Goal: Understand process/instructions: Learn how to perform a task or action

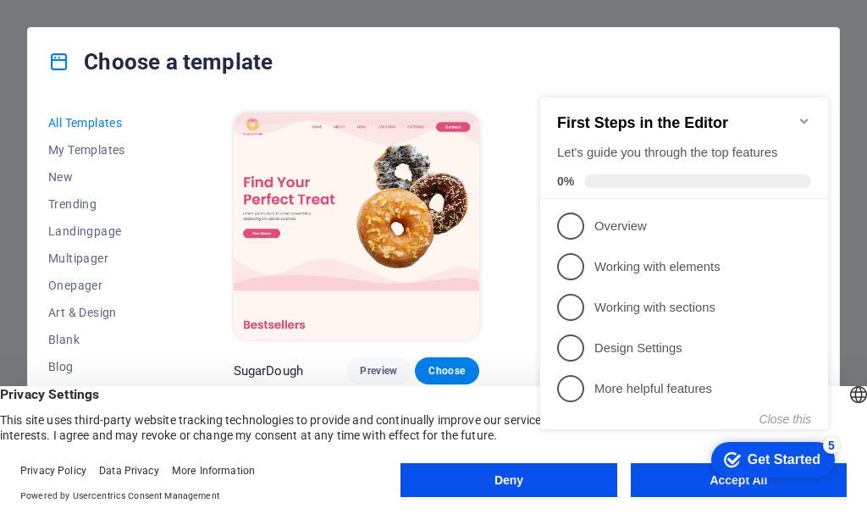
click at [682, 480] on div "checkmark Get Started 5 First Steps in the Editor Let's guide you through the t…" at bounding box center [687, 278] width 308 height 411
click at [757, 460] on div "Get Started" at bounding box center [783, 459] width 73 height 15
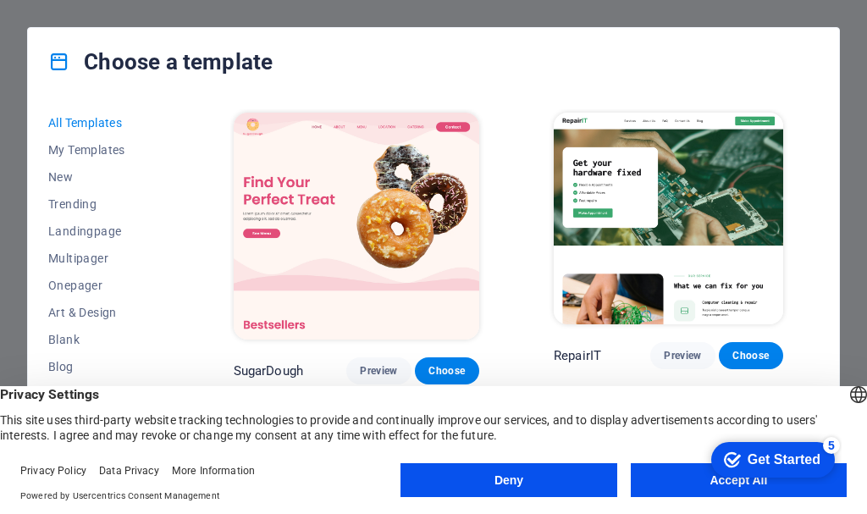
click at [675, 478] on button "Accept All" at bounding box center [739, 480] width 216 height 34
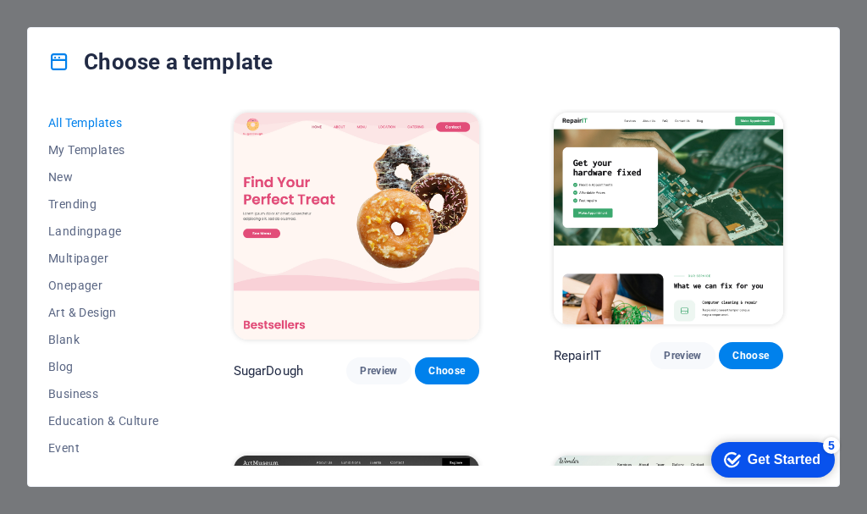
click at [750, 453] on div "Get Started" at bounding box center [783, 459] width 73 height 15
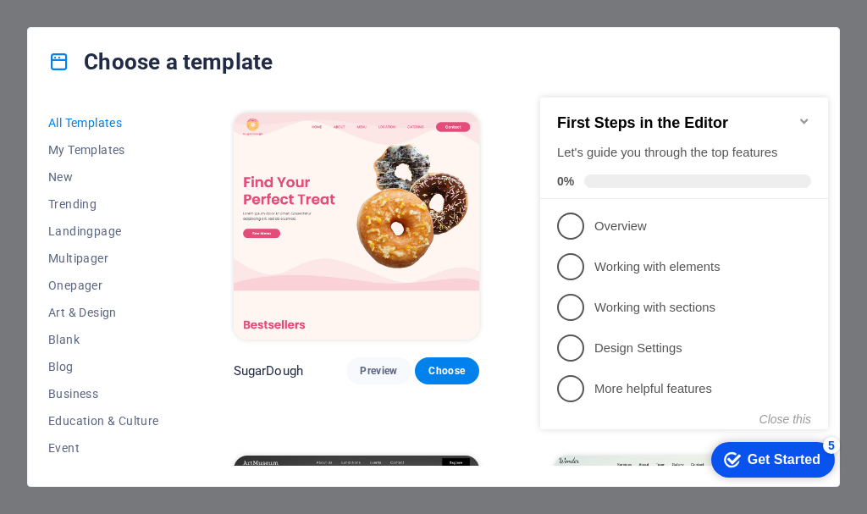
click at [776, 455] on div "Get Started" at bounding box center [783, 459] width 73 height 15
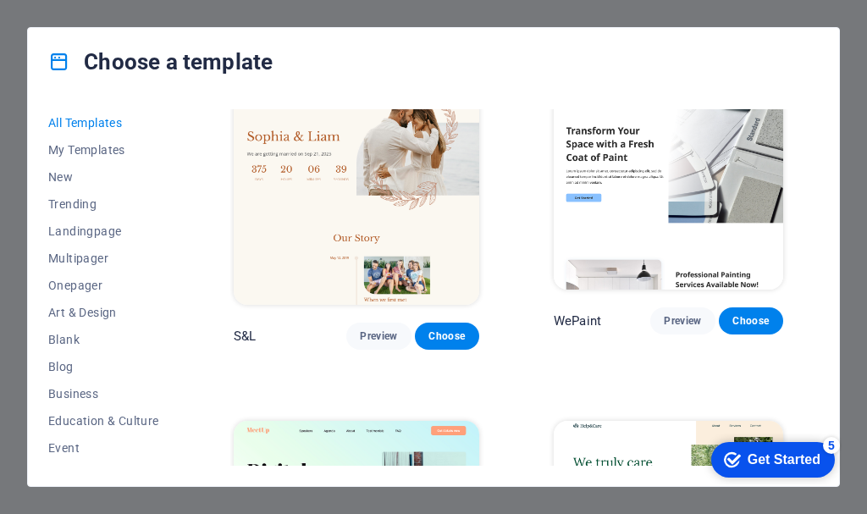
scroll to position [677, 0]
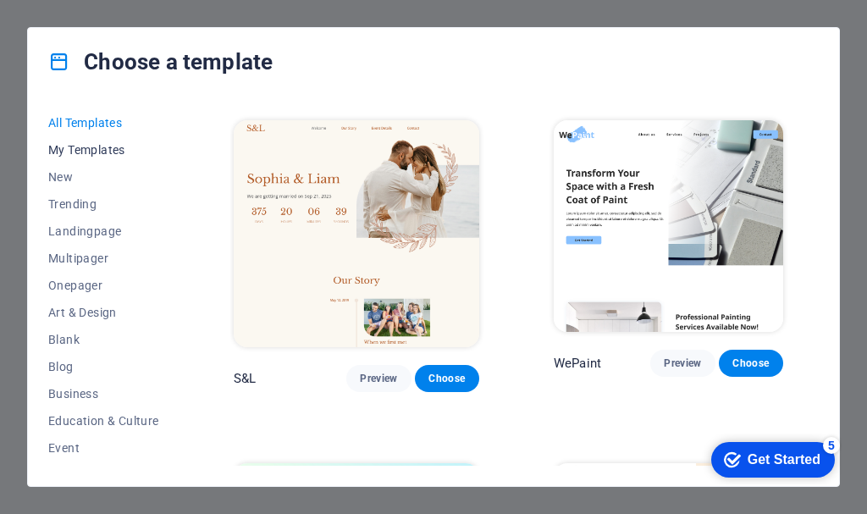
click at [78, 154] on span "My Templates" at bounding box center [103, 150] width 111 height 14
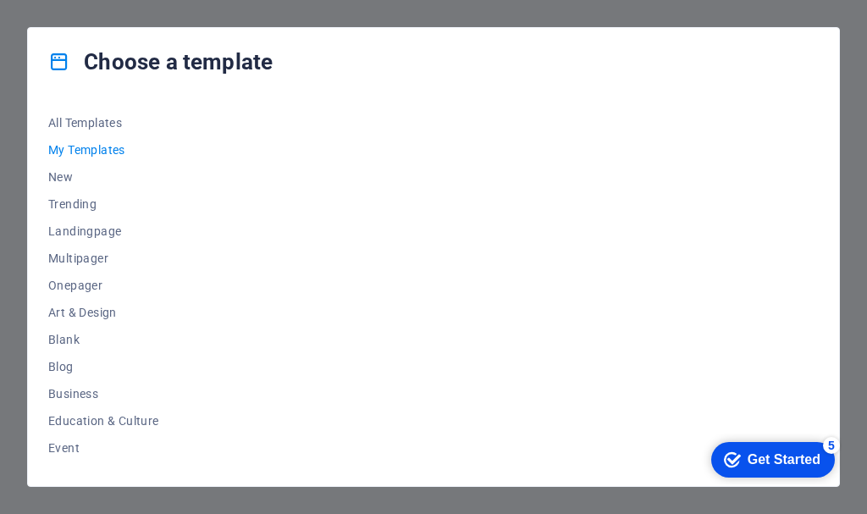
scroll to position [0, 0]
click at [745, 449] on div "checkmark Get Started 5" at bounding box center [773, 460] width 124 height 36
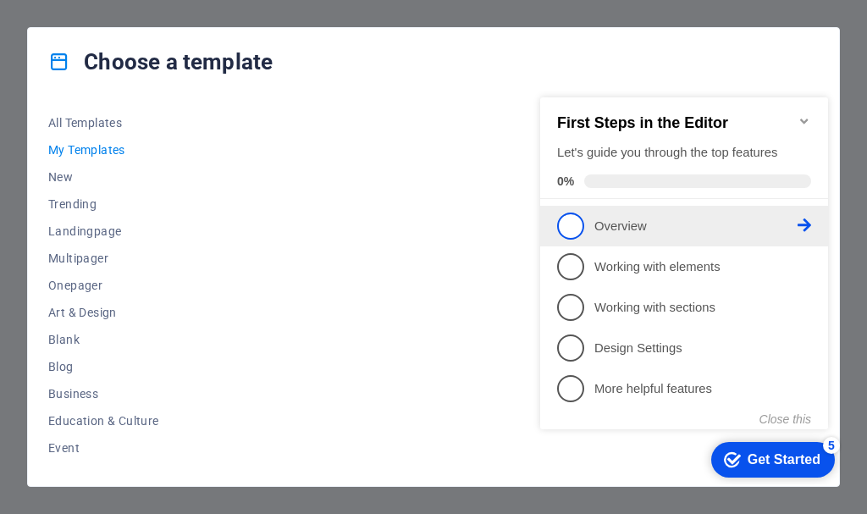
click at [571, 225] on span "1" at bounding box center [570, 225] width 27 height 27
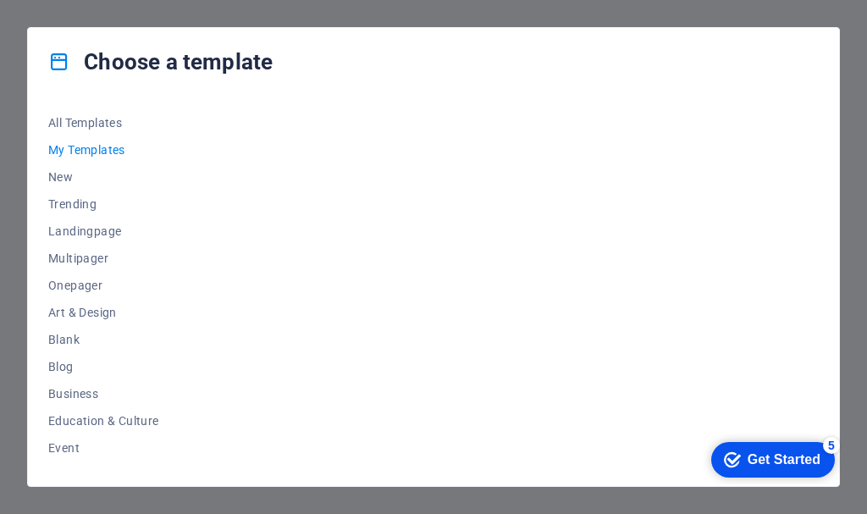
click at [394, 244] on div at bounding box center [524, 287] width 588 height 356
